Goal: Register for event/course

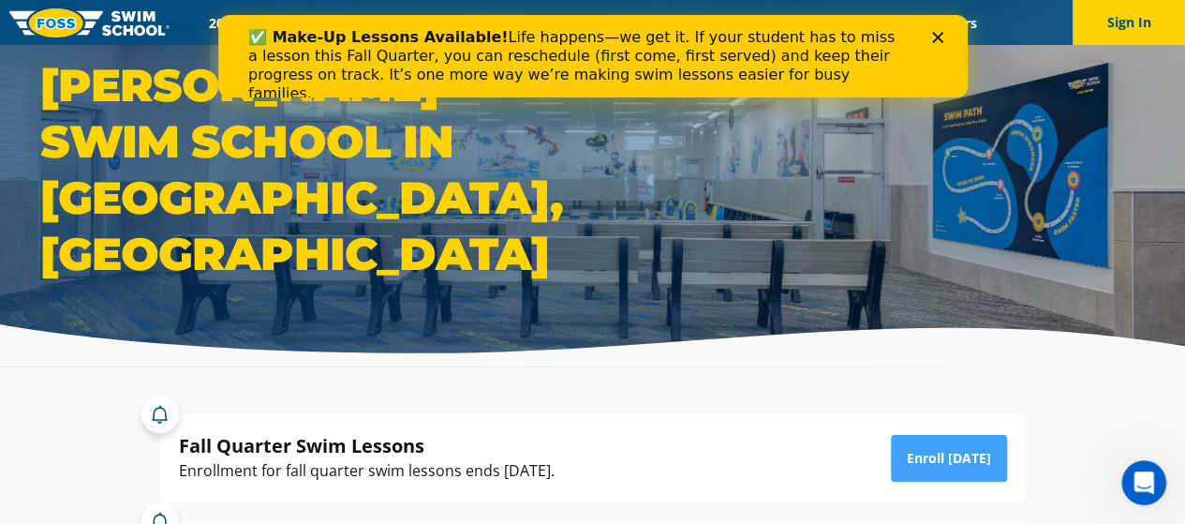
click at [933, 26] on div "✅ Make-Up Lessons Available! Life happens—we get it. If your student has to mis…" at bounding box center [592, 65] width 690 height 86
click at [940, 36] on icon "Close" at bounding box center [936, 37] width 11 height 11
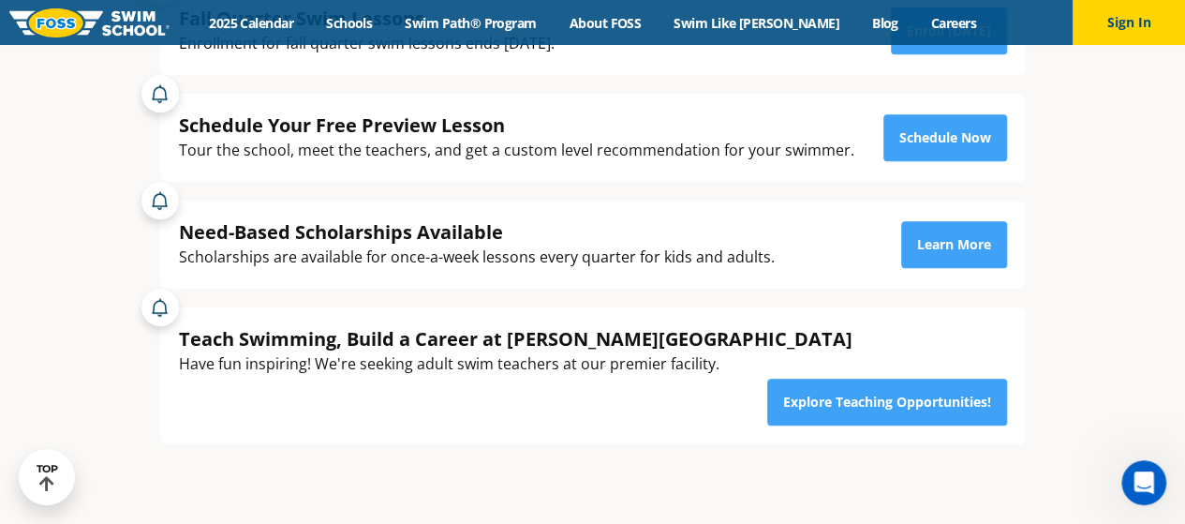
scroll to position [428, 0]
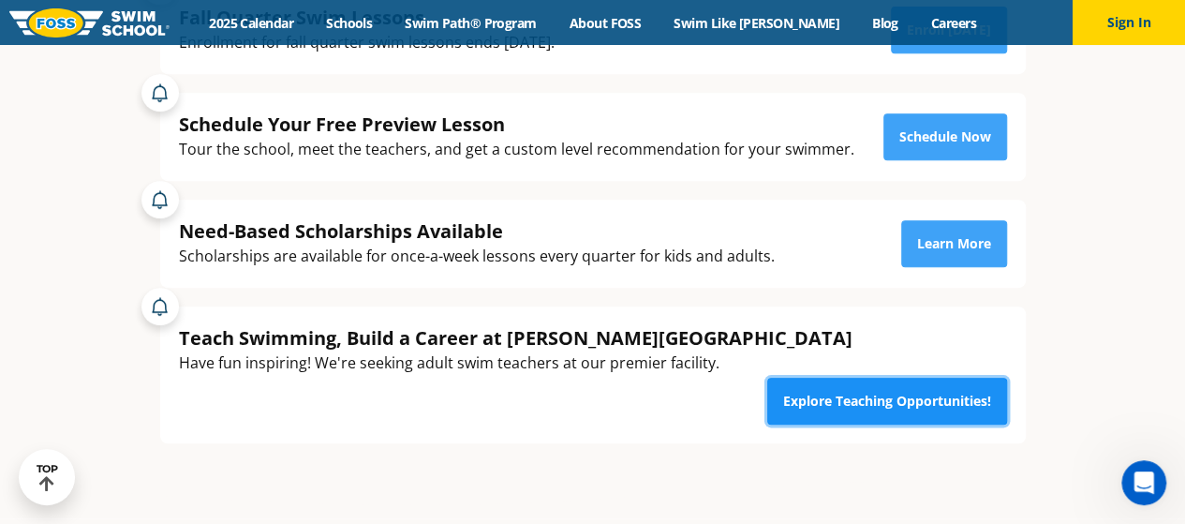
click at [820, 378] on link "Explore Teaching Opportunities!" at bounding box center [887, 401] width 240 height 47
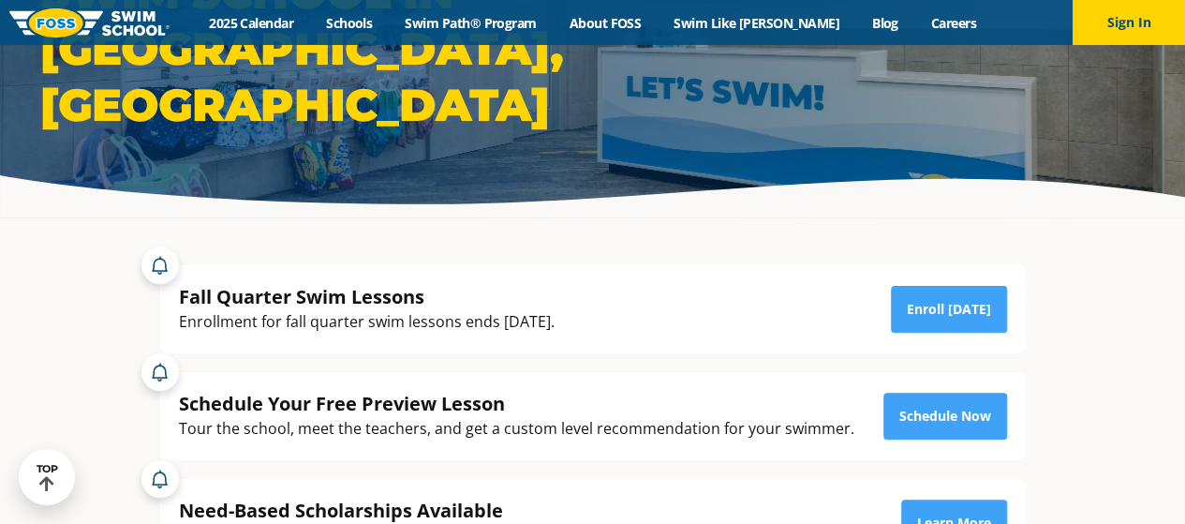
scroll to position [236, 0]
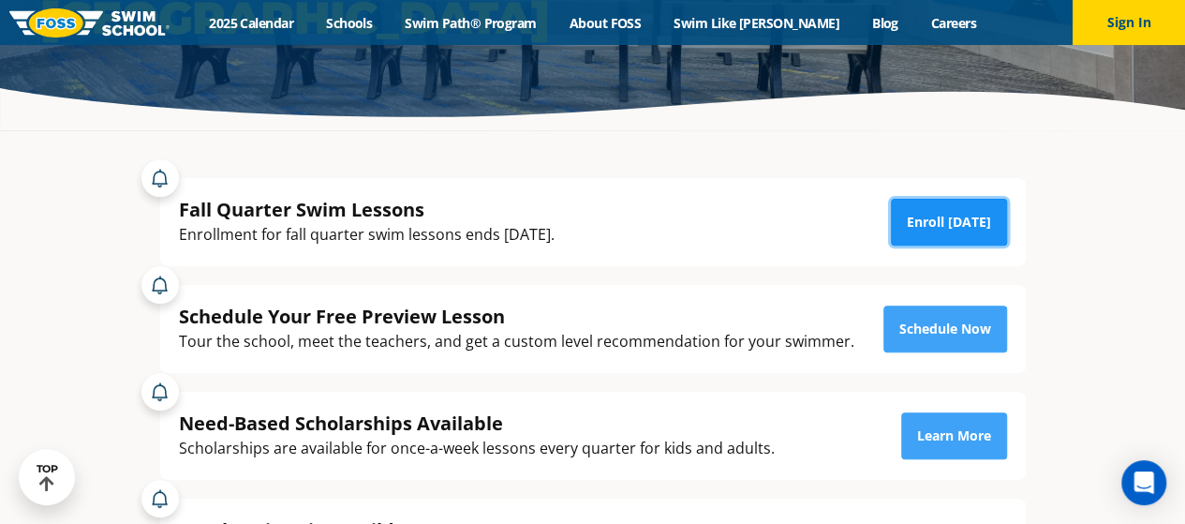
click at [919, 232] on link "Enroll [DATE]" at bounding box center [949, 222] width 116 height 47
